Goal: Transaction & Acquisition: Purchase product/service

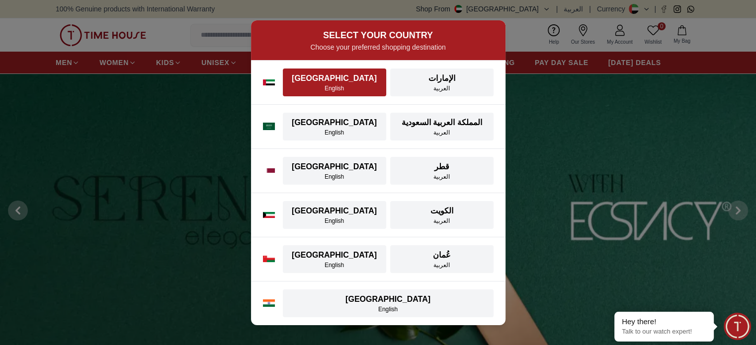
click at [326, 75] on div "[GEOGRAPHIC_DATA]" at bounding box center [334, 79] width 91 height 12
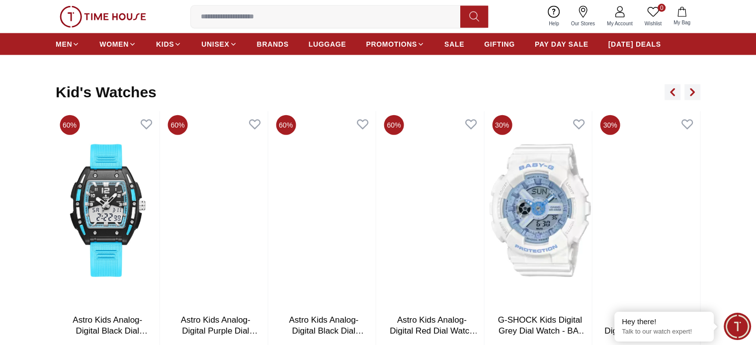
scroll to position [2335, 0]
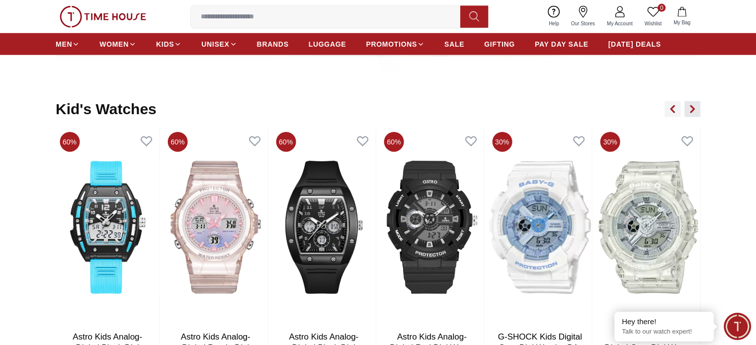
click at [698, 106] on button "button" at bounding box center [692, 109] width 16 height 16
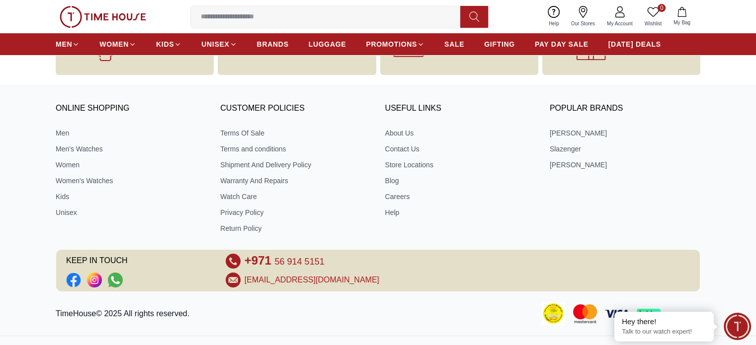
scroll to position [3726, 0]
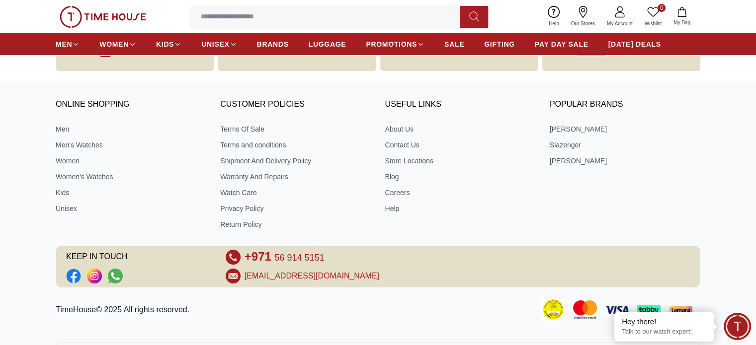
click at [244, 15] on input at bounding box center [329, 17] width 277 height 20
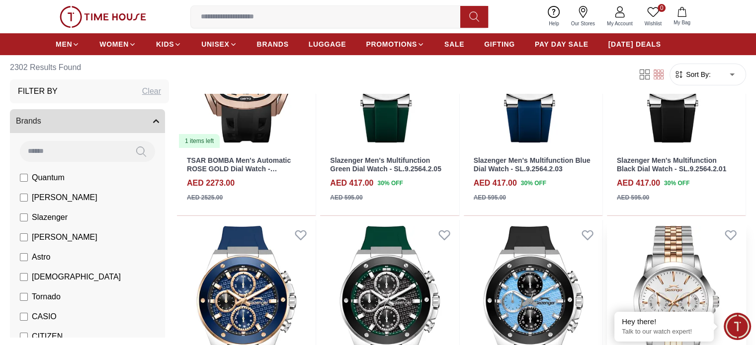
scroll to position [248, 0]
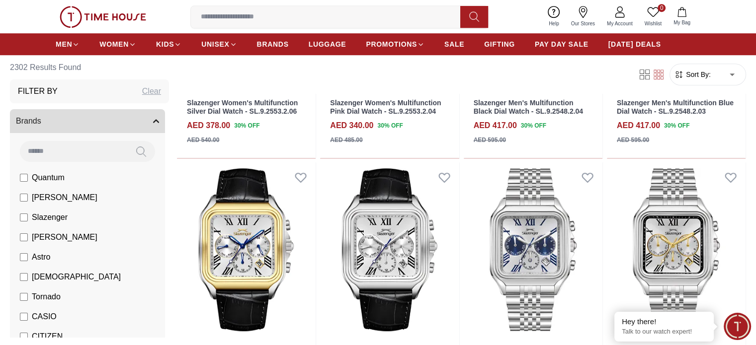
scroll to position [795, 0]
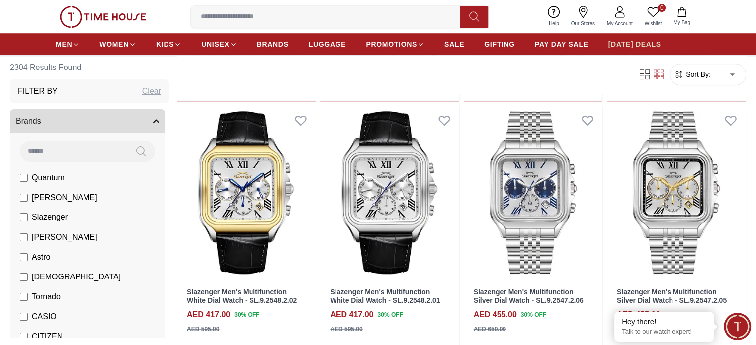
click at [631, 41] on span "[DATE] DEALS" at bounding box center [634, 44] width 53 height 10
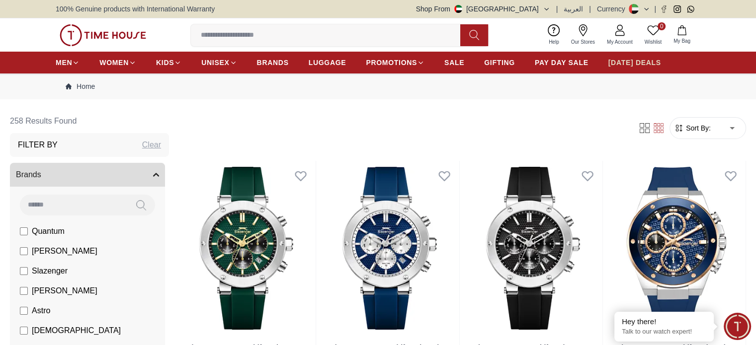
click at [630, 60] on span "[DATE] DEALS" at bounding box center [634, 63] width 53 height 10
click at [556, 61] on span "PAY DAY SALE" at bounding box center [562, 63] width 54 height 10
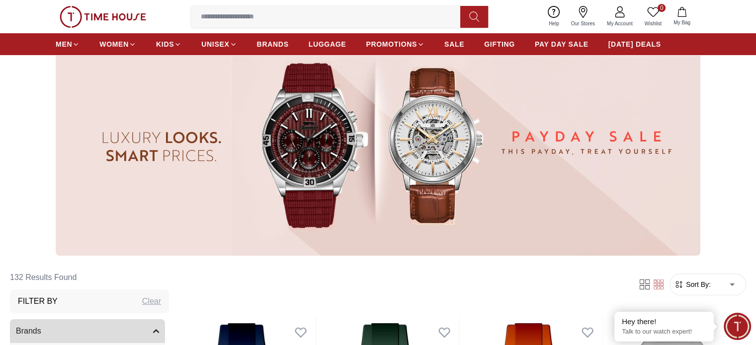
scroll to position [248, 0]
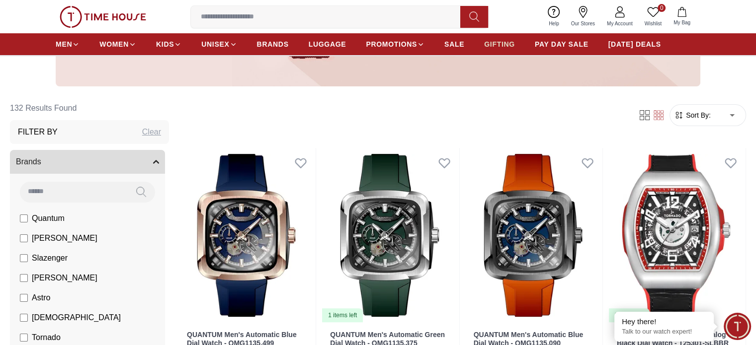
click at [505, 41] on span "GIFTING" at bounding box center [499, 44] width 31 height 10
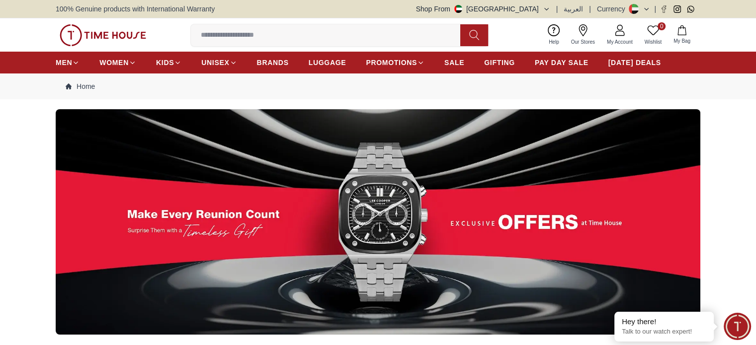
scroll to position [199, 0]
